Goal: Task Accomplishment & Management: Manage account settings

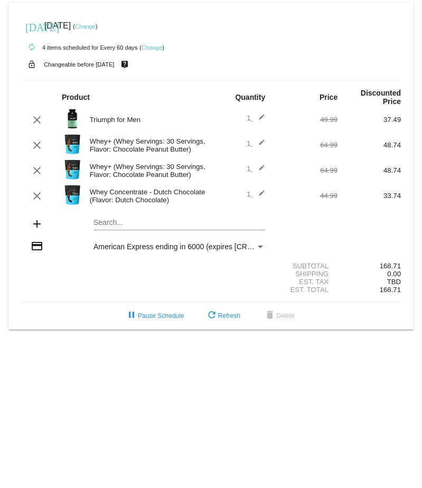
click at [115, 165] on div "Whey+ (Whey Servings: 30 Servings, Flavor: Chocolate Peanut Butter)" at bounding box center [147, 171] width 127 height 16
click at [265, 189] on mat-icon "edit" at bounding box center [258, 195] width 13 height 13
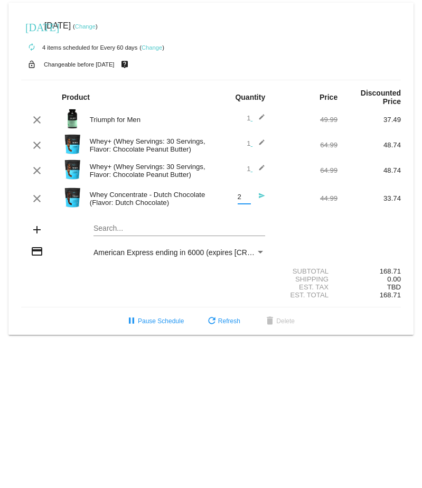
type input "2"
click at [247, 193] on input "2" at bounding box center [243, 197] width 13 height 8
click at [389, 227] on div "add Search..." at bounding box center [210, 230] width 379 height 30
click at [230, 311] on button "refresh Refresh" at bounding box center [223, 320] width 52 height 19
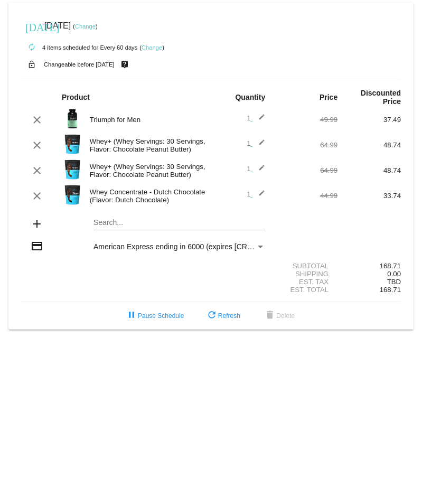
click at [261, 189] on mat-icon "edit" at bounding box center [258, 195] width 13 height 13
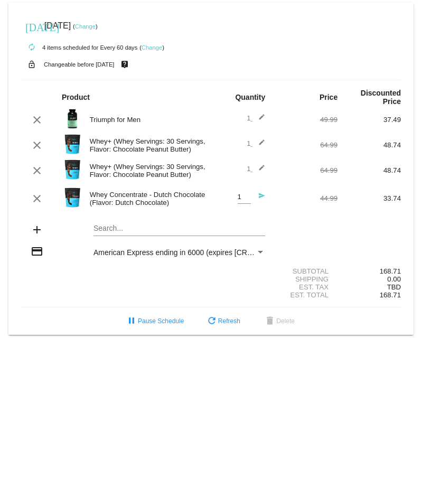
click at [260, 192] on mat-icon "send" at bounding box center [258, 198] width 13 height 13
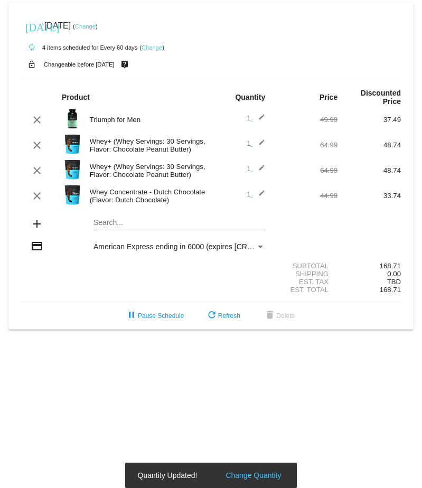
click at [249, 190] on span "1 edit" at bounding box center [255, 194] width 18 height 8
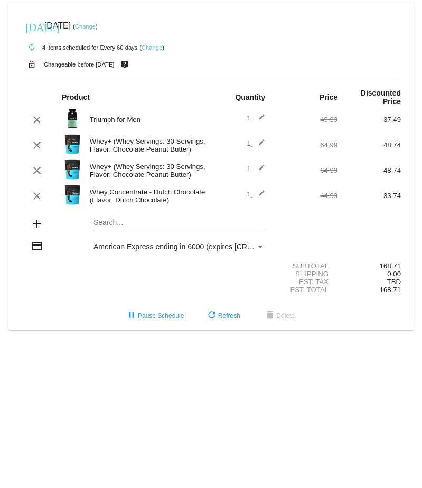
click at [263, 189] on mat-icon "edit" at bounding box center [258, 195] width 13 height 13
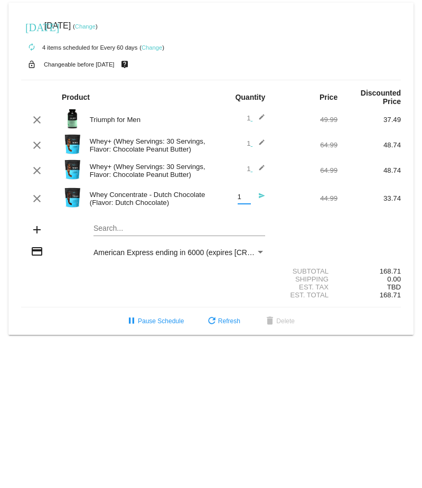
click at [241, 193] on input "1" at bounding box center [243, 197] width 13 height 8
type input "2"
click at [245, 193] on input "2" at bounding box center [243, 197] width 13 height 8
click at [293, 215] on div "add Search..." at bounding box center [210, 230] width 379 height 30
click at [261, 192] on mat-icon "send" at bounding box center [258, 198] width 13 height 13
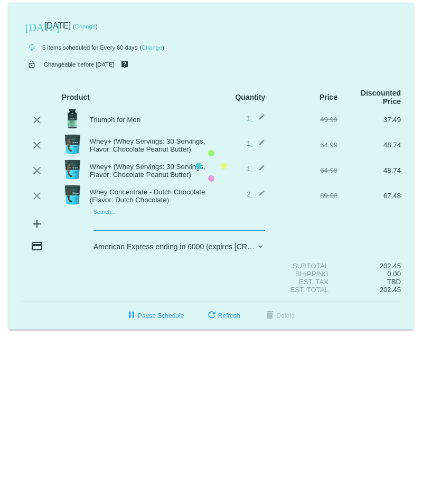
click at [113, 212] on mat-card "[DATE] [DATE] ( Change ) autorenew 5 items scheduled for Every 60 days ( Change…" at bounding box center [210, 166] width 405 height 327
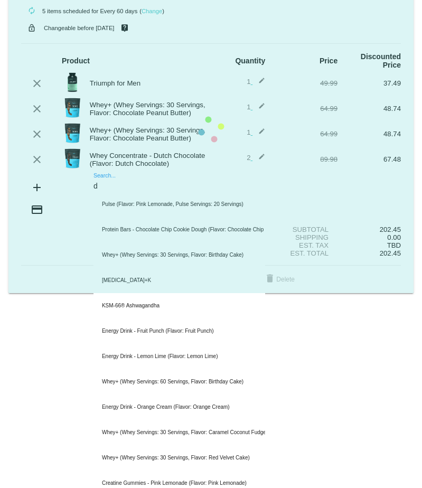
scroll to position [53, 0]
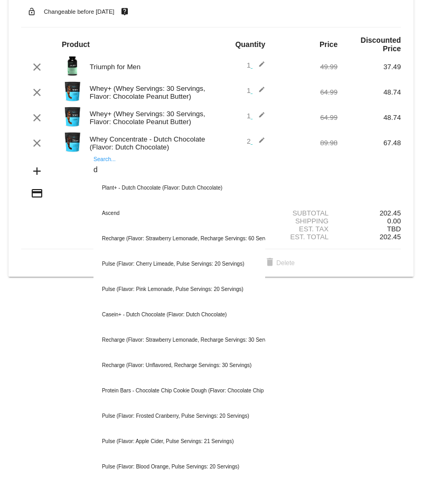
type input "d"
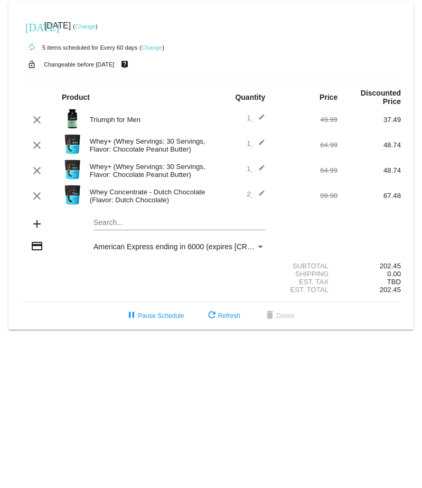
scroll to position [0, 0]
click at [110, 220] on div "Search..." at bounding box center [179, 220] width 172 height 21
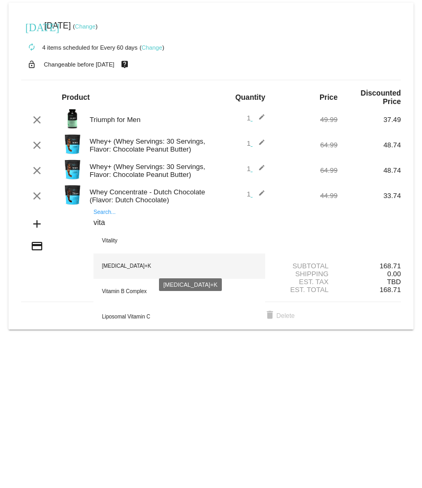
type input "vita"
click at [126, 258] on div "[MEDICAL_DATA]+K" at bounding box center [179, 265] width 172 height 25
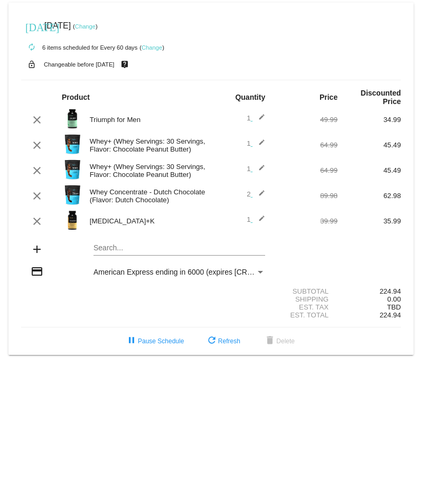
click at [96, 26] on link "Change" at bounding box center [85, 26] width 21 height 6
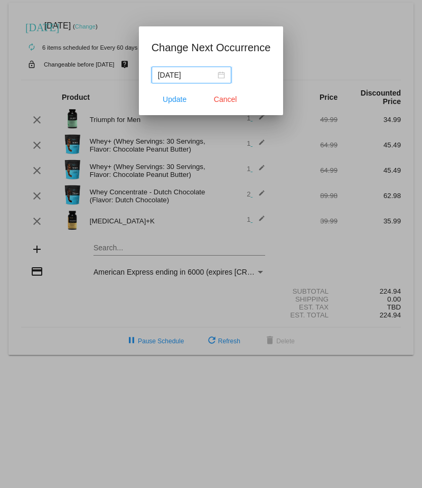
click at [199, 73] on input "2025-08-22" at bounding box center [187, 75] width 58 height 12
click at [225, 103] on button "Cancel" at bounding box center [225, 99] width 46 height 19
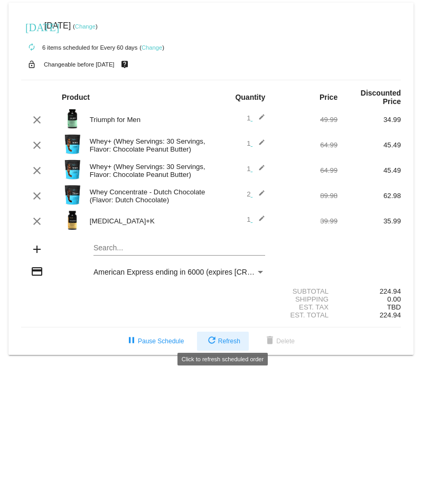
click at [207, 331] on button "refresh Refresh" at bounding box center [223, 340] width 52 height 19
click at [96, 25] on link "Change" at bounding box center [85, 26] width 21 height 6
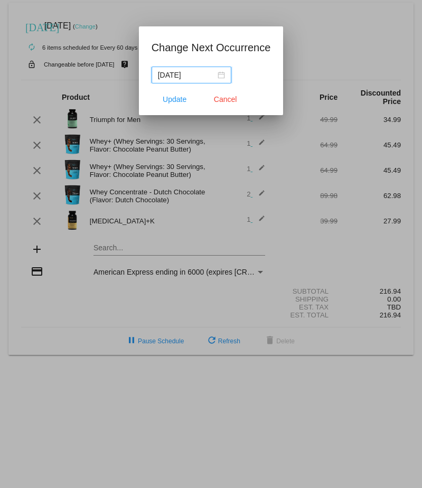
click at [189, 73] on input "2025-08-22" at bounding box center [187, 75] width 58 height 12
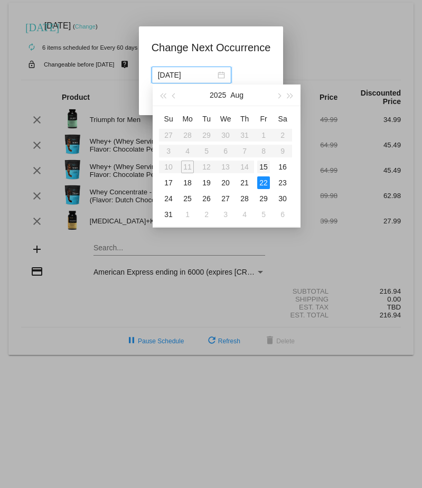
click at [263, 166] on div "15" at bounding box center [263, 166] width 13 height 13
type input "2025-08-15"
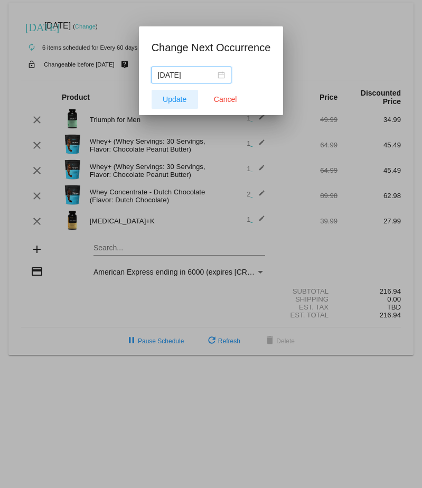
click at [169, 100] on span "Update" at bounding box center [175, 99] width 24 height 8
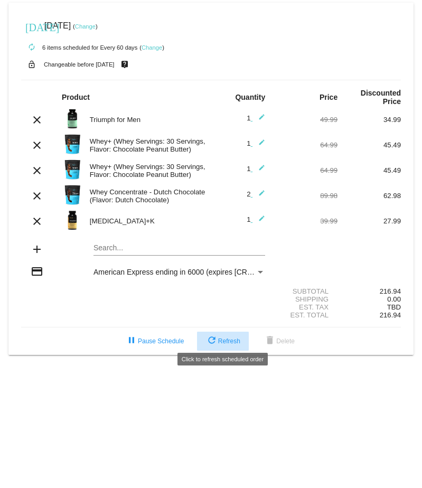
click at [236, 331] on button "refresh Refresh" at bounding box center [223, 340] width 52 height 19
